Goal: Information Seeking & Learning: Learn about a topic

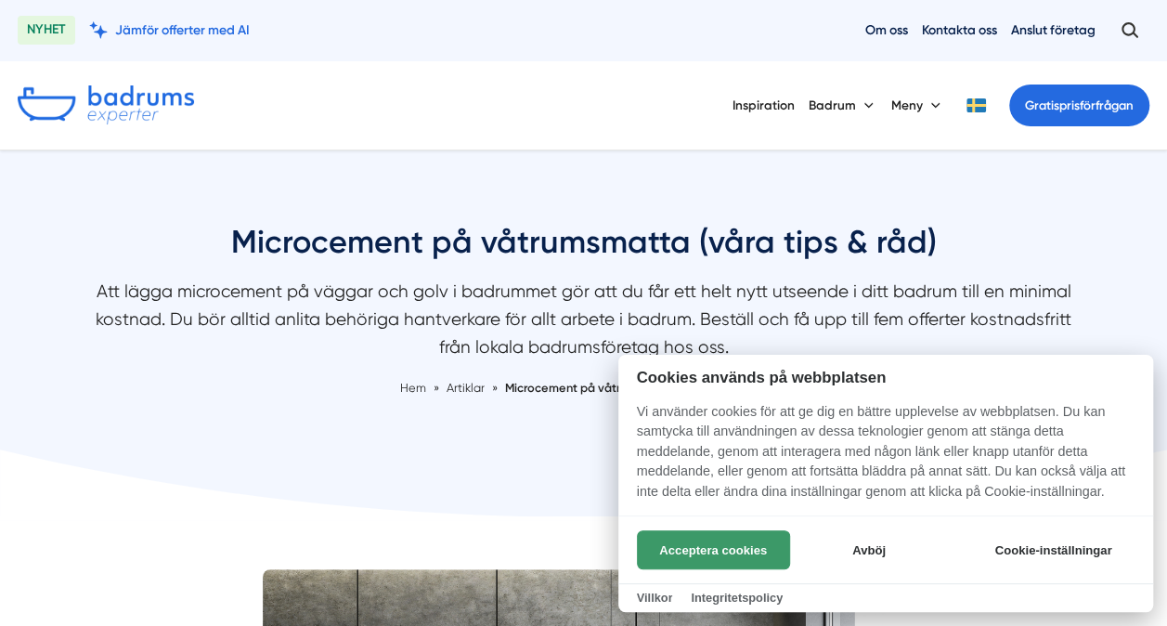
click at [741, 550] on button "Acceptera cookies" at bounding box center [713, 549] width 153 height 39
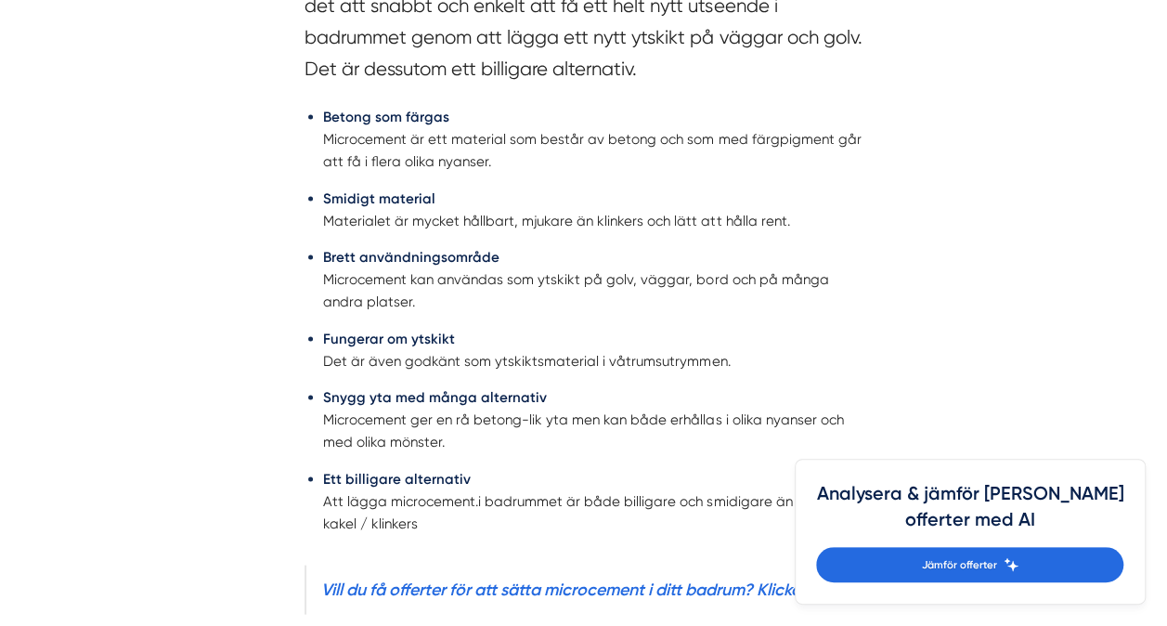
scroll to position [1645, 0]
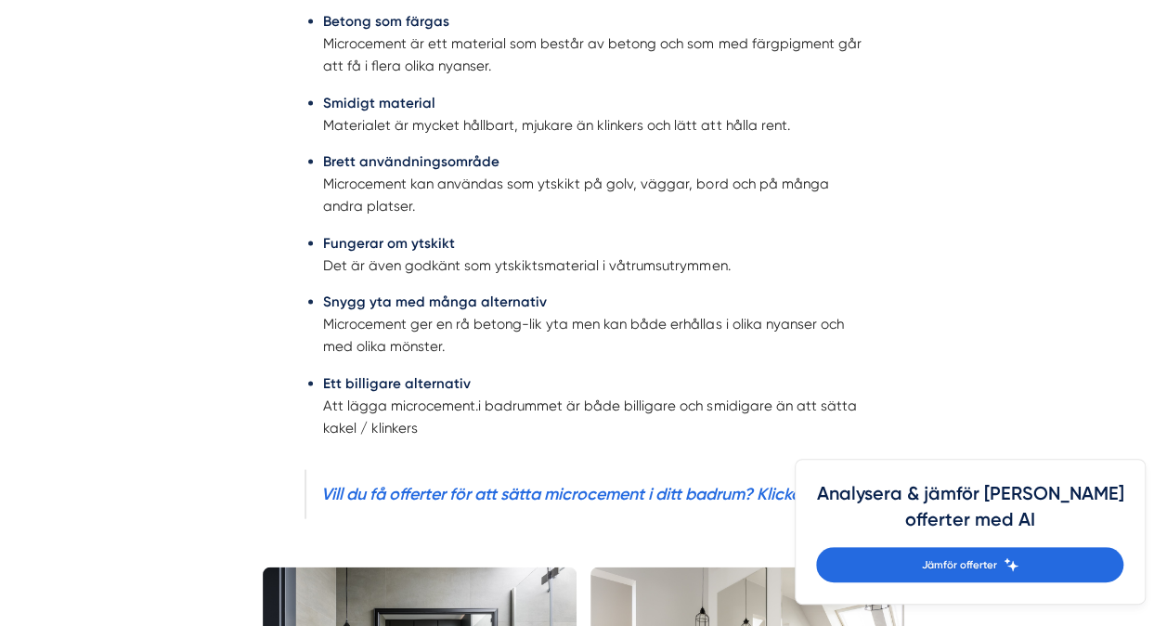
click at [876, 524] on div "Nu behöver du inte utföra någon komplicerad och dyrbar renovering av ditt badru…" at bounding box center [584, 165] width 643 height 782
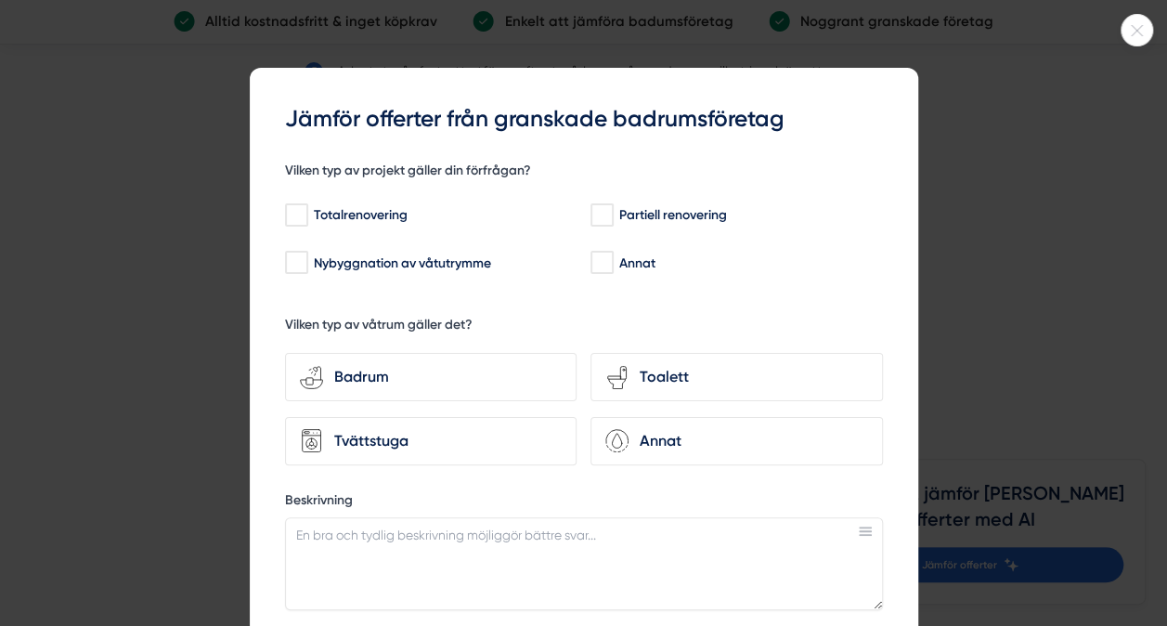
scroll to position [4838, 0]
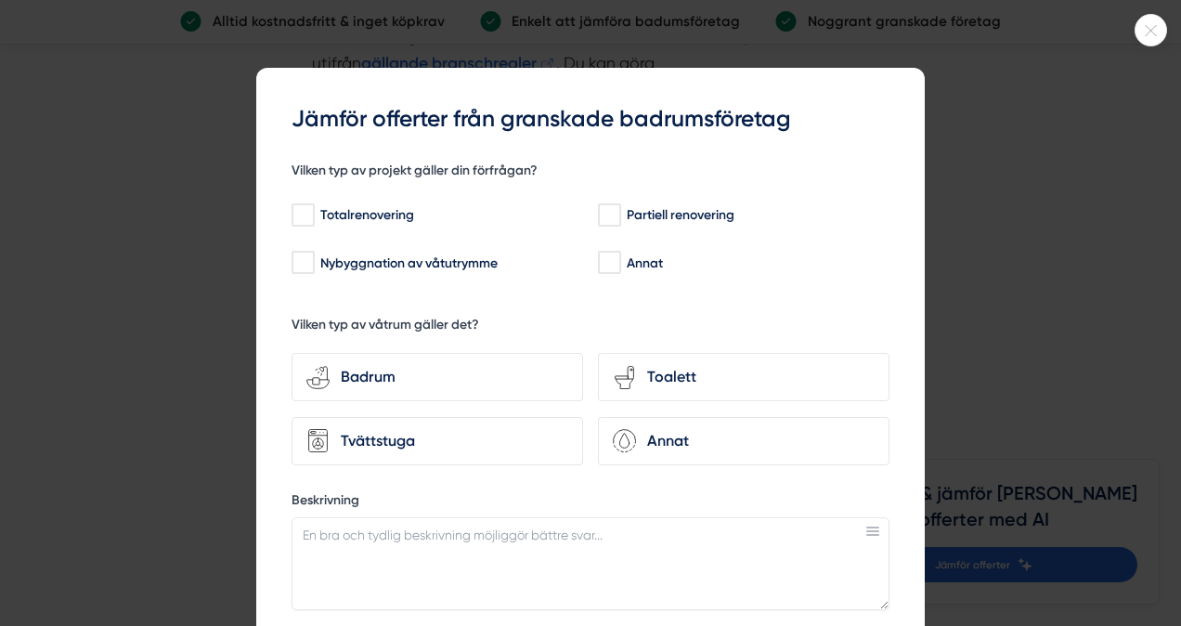
click at [1148, 22] on div at bounding box center [1151, 30] width 32 height 32
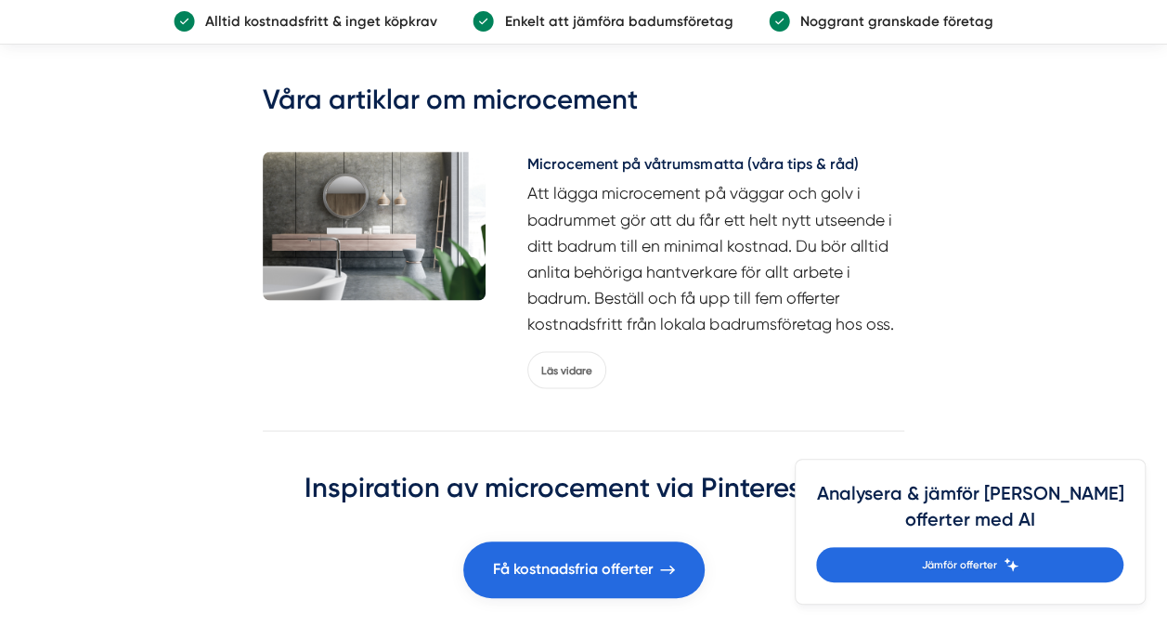
scroll to position [5093, 0]
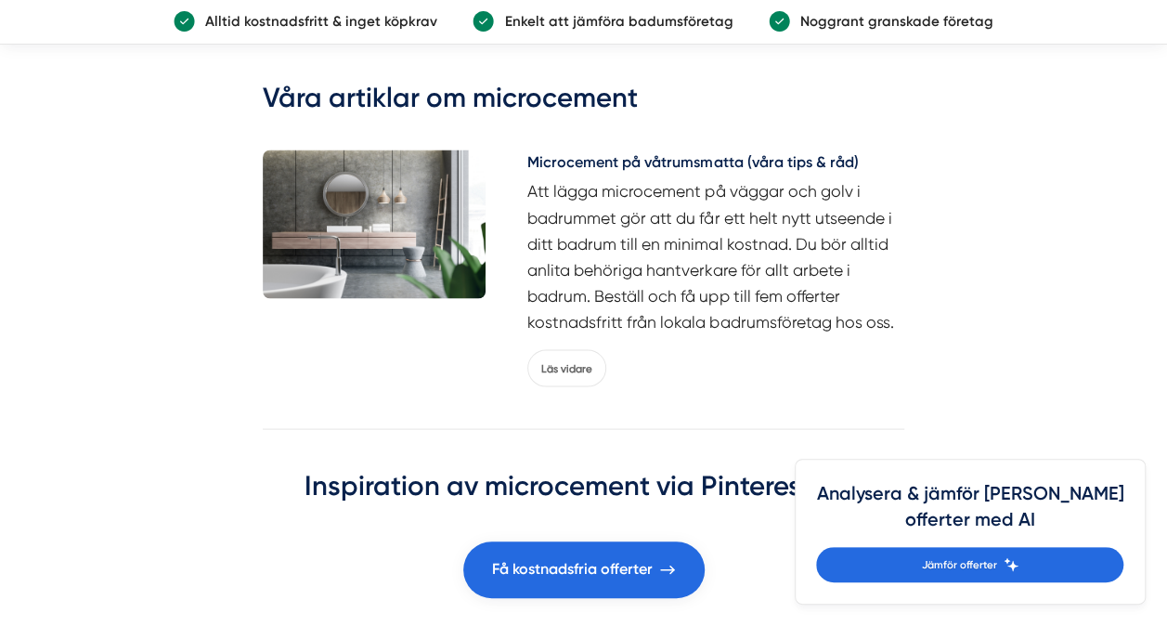
click at [784, 177] on h5 "Microcement på våtrumsmatta (våra tips & råd)" at bounding box center [715, 163] width 377 height 28
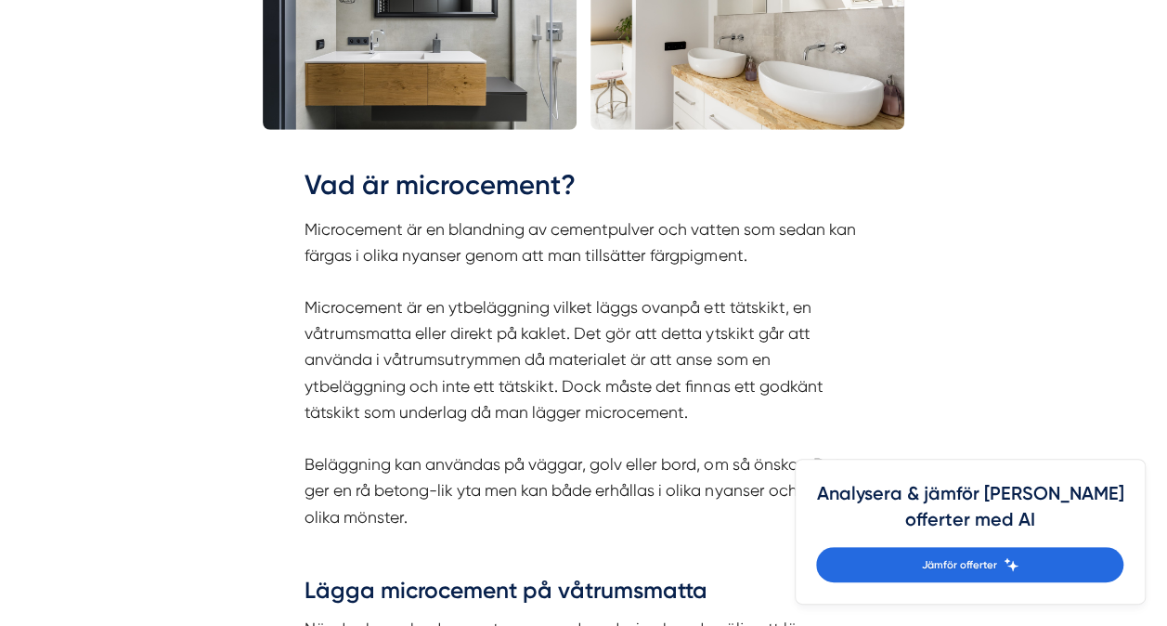
scroll to position [2385, 0]
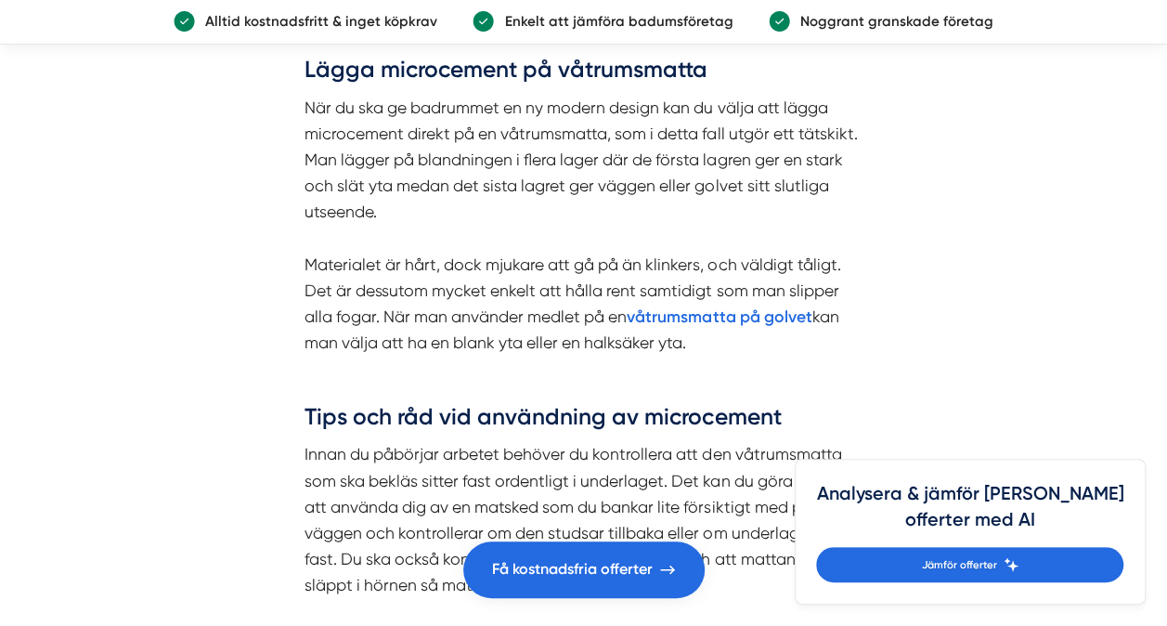
scroll to position [2908, 0]
